Goal: Navigation & Orientation: Find specific page/section

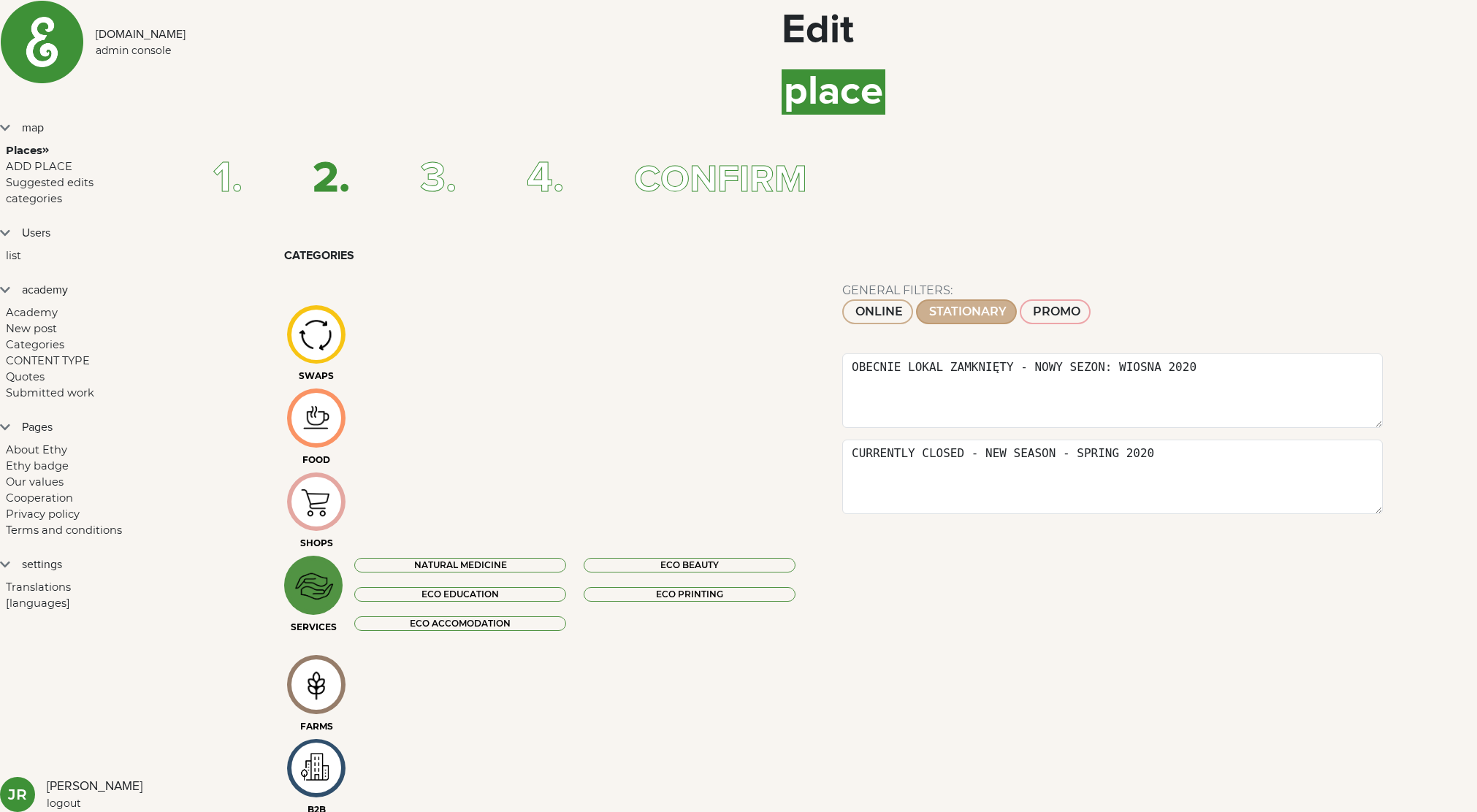
click at [31, 30] on img at bounding box center [42, 42] width 84 height 84
select select
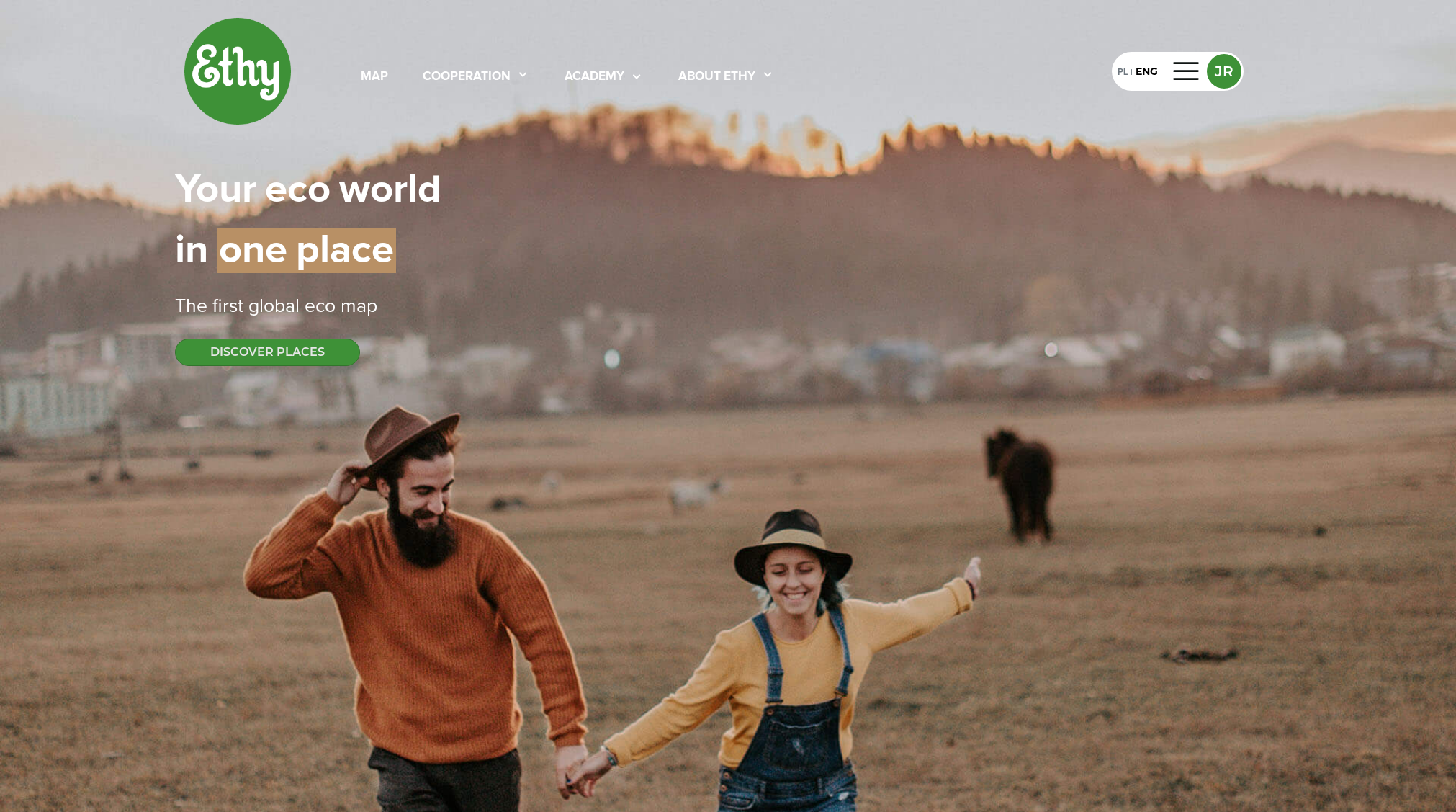
click at [468, 134] on div "map cooperation academy About ethy PL | ENG JR Your | eco | world in | one | pl…" at bounding box center [728, 191] width 1107 height 383
click at [388, 78] on div "map cooperation academy About ethy" at bounding box center [568, 72] width 483 height 30
click at [375, 77] on div "map" at bounding box center [374, 77] width 27 height 19
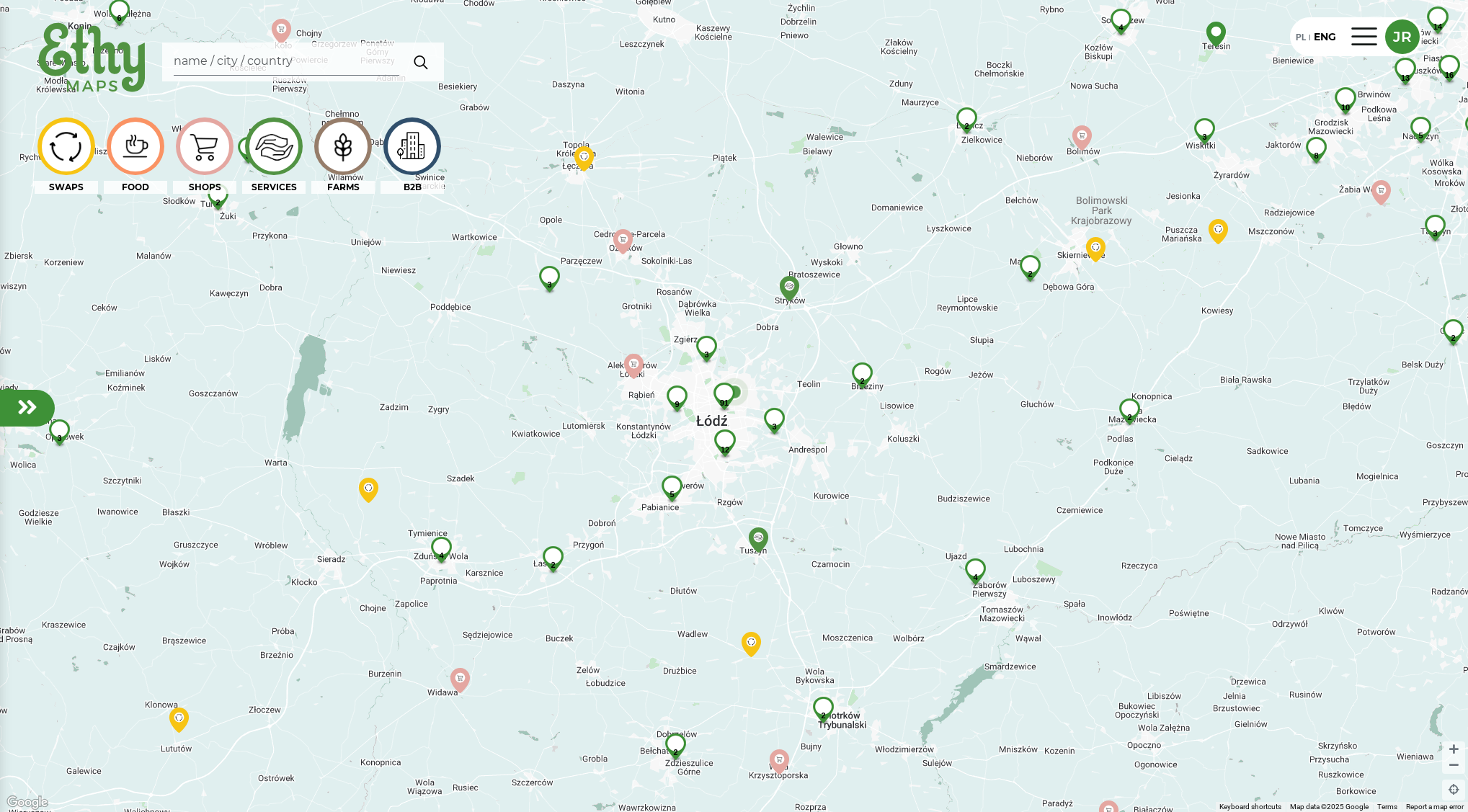
click at [44, 408] on div at bounding box center [27, 408] width 55 height 37
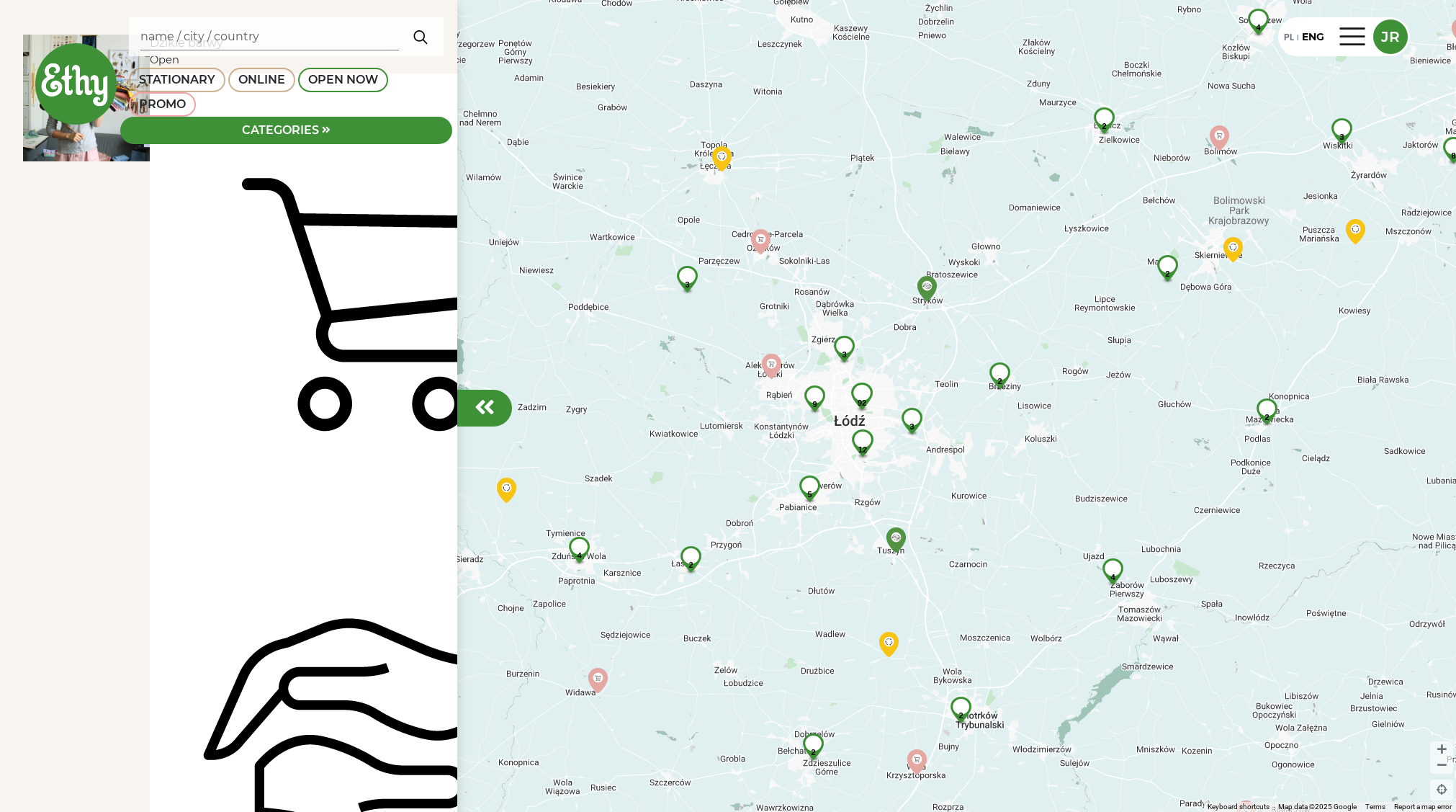
click at [319, 122] on div "categories" at bounding box center [280, 131] width 77 height 18
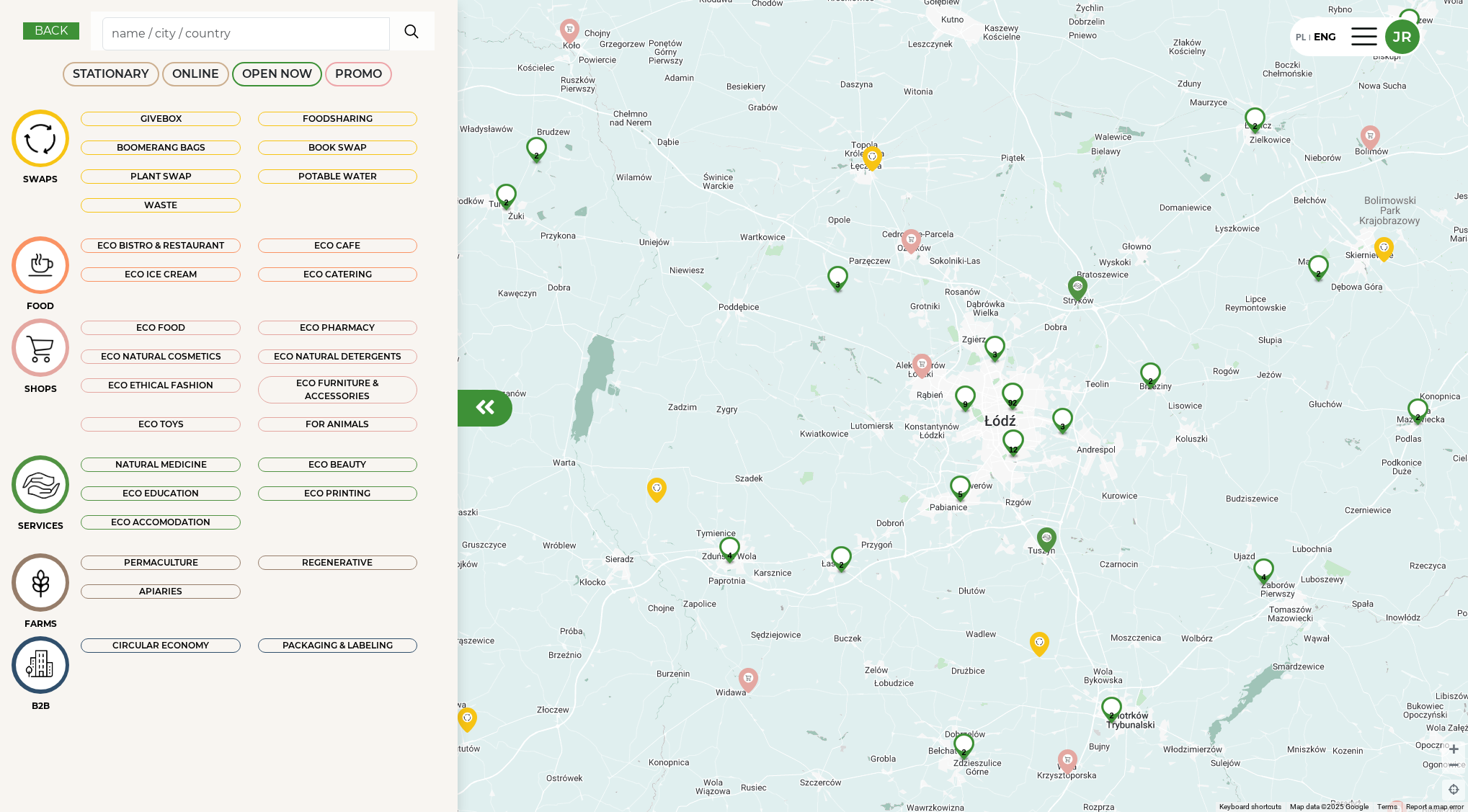
click at [61, 652] on img at bounding box center [41, 664] width 49 height 42
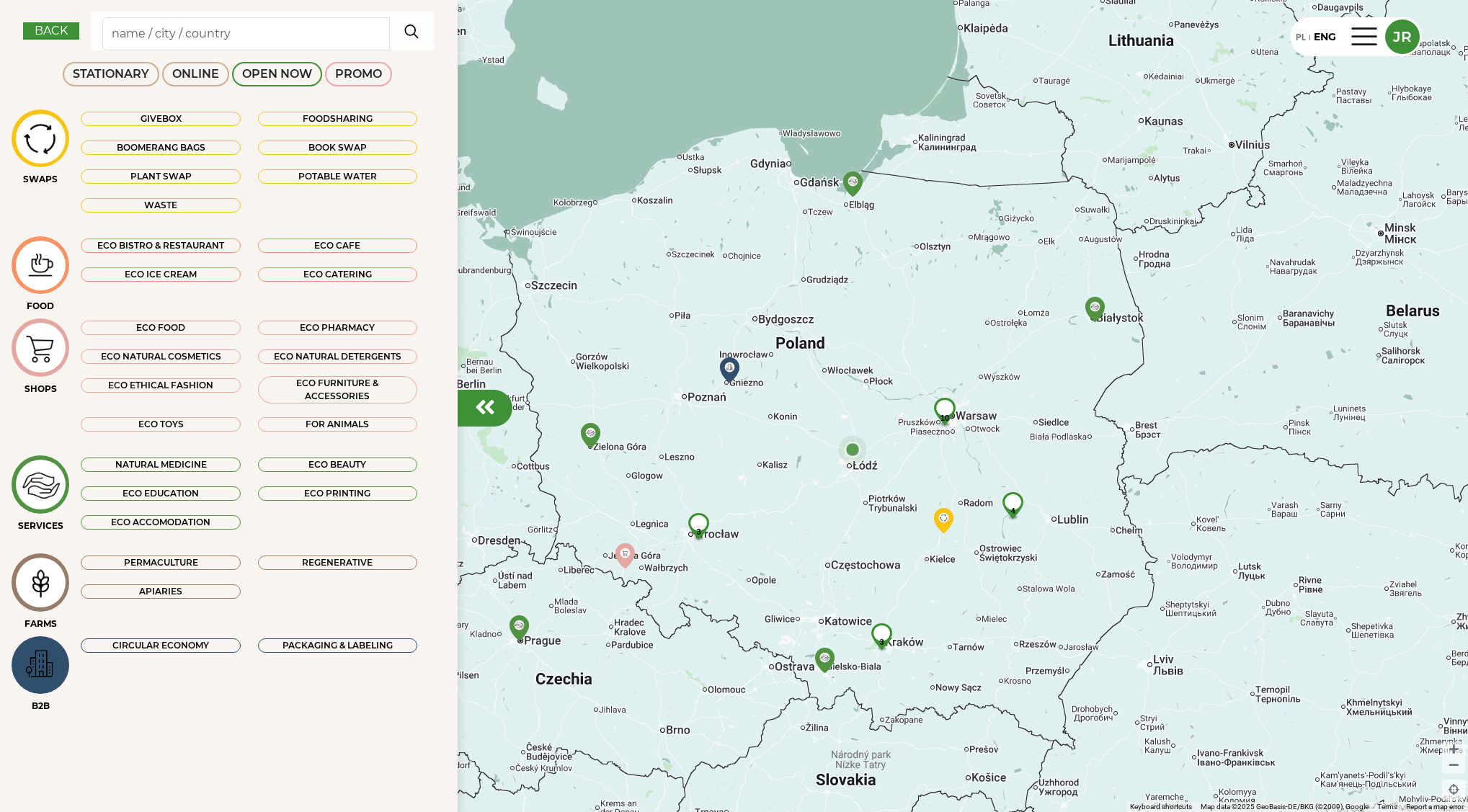
click at [240, 642] on div "CIRCULAR ECONOMY" at bounding box center [160, 646] width 159 height 14
click at [269, 639] on div "PACKAGING & LABELING" at bounding box center [338, 646] width 159 height 14
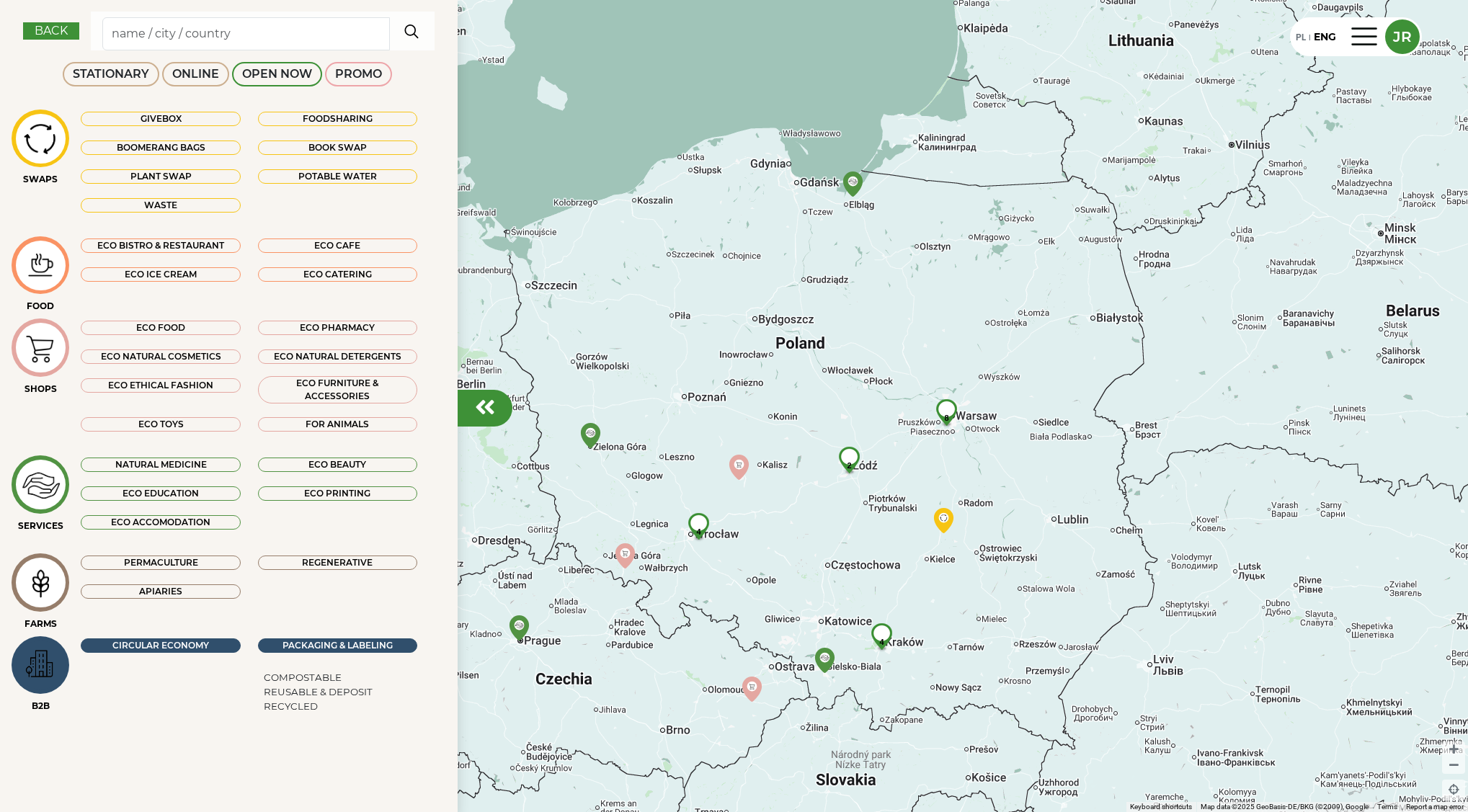
click at [276, 670] on div "COMPOSTABLE" at bounding box center [303, 677] width 78 height 14
click at [283, 685] on div "REUSABLE & DEPOSIT" at bounding box center [318, 692] width 109 height 14
click at [283, 704] on div "RECYCLED" at bounding box center [291, 706] width 54 height 14
click at [207, 641] on div "CIRCULAR ECONOMY" at bounding box center [160, 646] width 159 height 14
click at [296, 640] on div "PACKAGING & LABELING" at bounding box center [338, 646] width 159 height 14
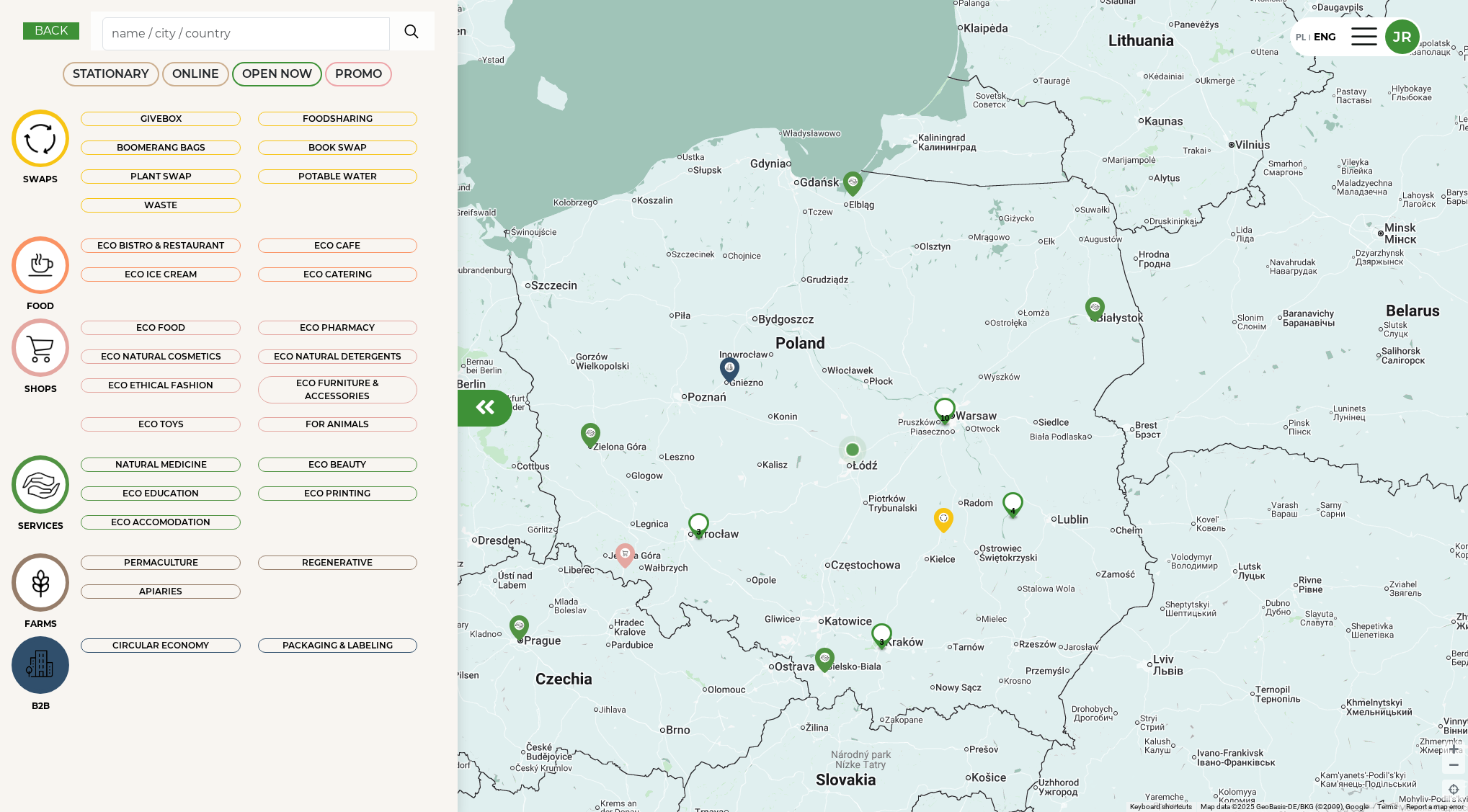
click at [65, 671] on img at bounding box center [41, 664] width 49 height 42
click at [486, 409] on em at bounding box center [484, 407] width 20 height 23
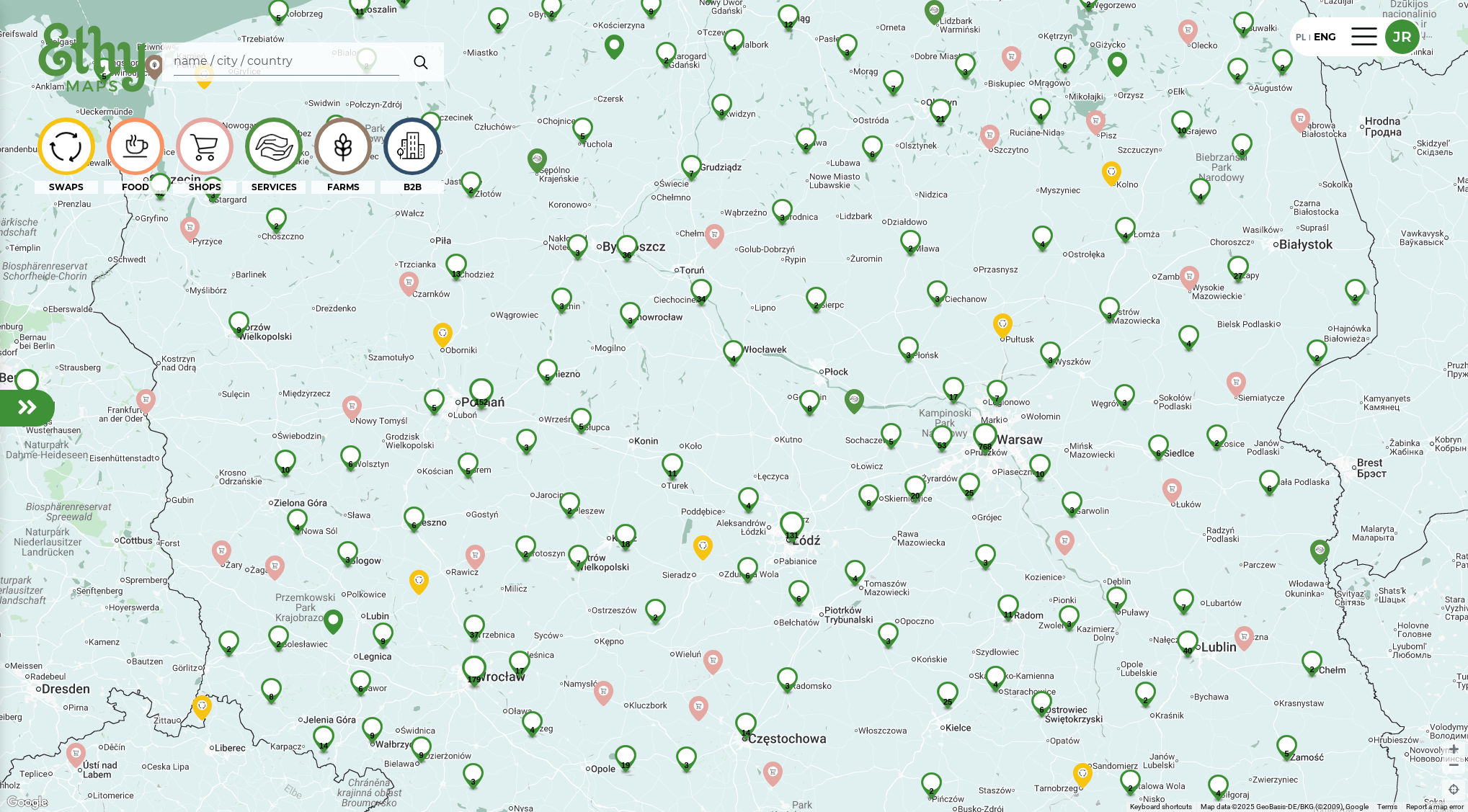
drag, startPoint x: 788, startPoint y: 264, endPoint x: 713, endPoint y: 277, distance: 76.1
click at [703, 285] on div "131 4 6 6 4 8 8 20 5 11 3 3 2 18 53 25 4 3 14 768 17 3 7 2 25 2 11 5 7 34 4 10 …" at bounding box center [734, 406] width 1468 height 812
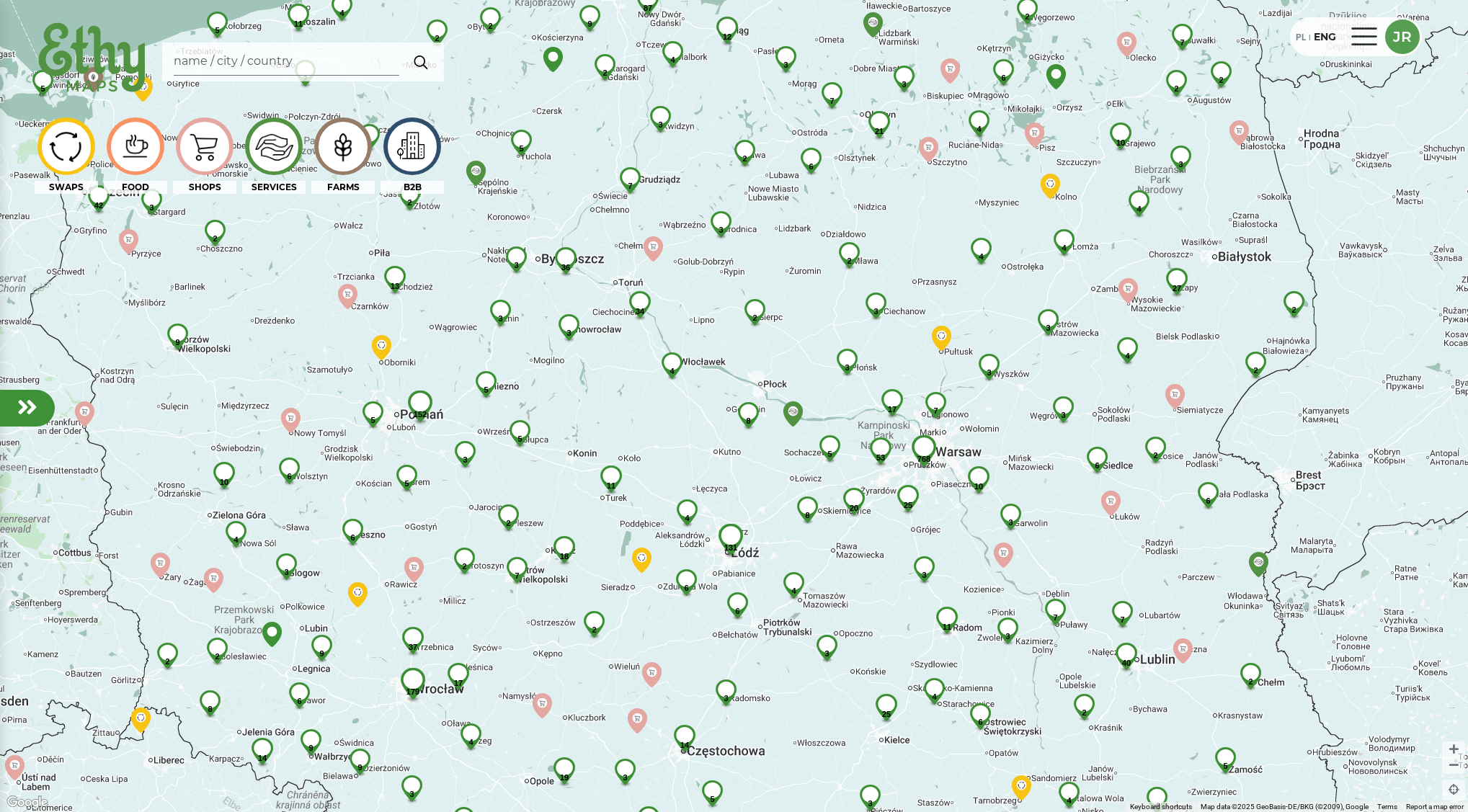
click at [1353, 41] on div at bounding box center [1364, 37] width 34 height 23
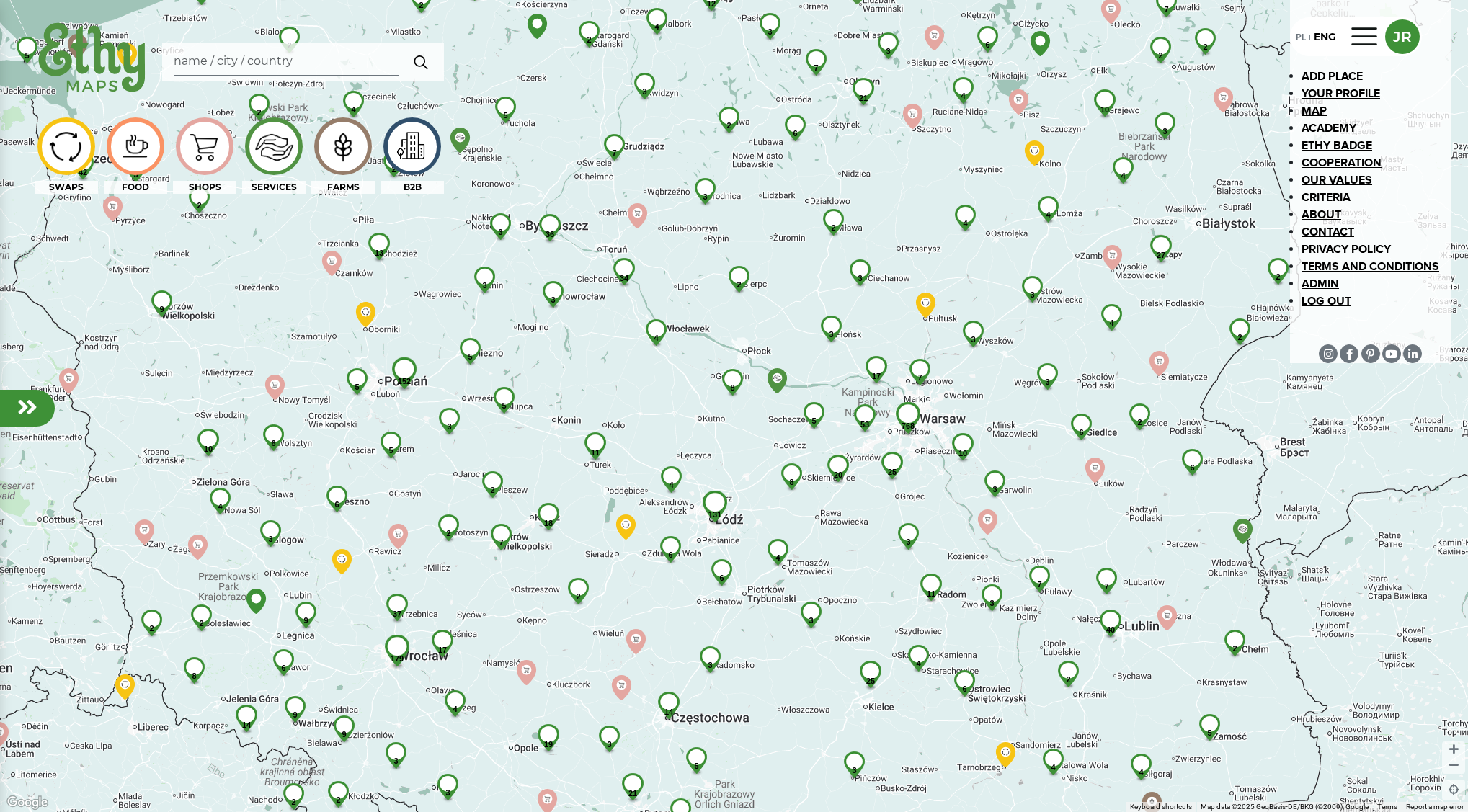
drag, startPoint x: 699, startPoint y: 301, endPoint x: 691, endPoint y: 291, distance: 12.8
click at [691, 291] on div "131 4 6 6 4 8 8 20 5 11 3 3 2 18 53 25 4 3 14 768 17 3 7 2 25 2 11 5 7 34 4 10 …" at bounding box center [734, 406] width 1468 height 812
click at [65, 52] on img at bounding box center [92, 59] width 116 height 83
select select
